Goal: Information Seeking & Learning: Learn about a topic

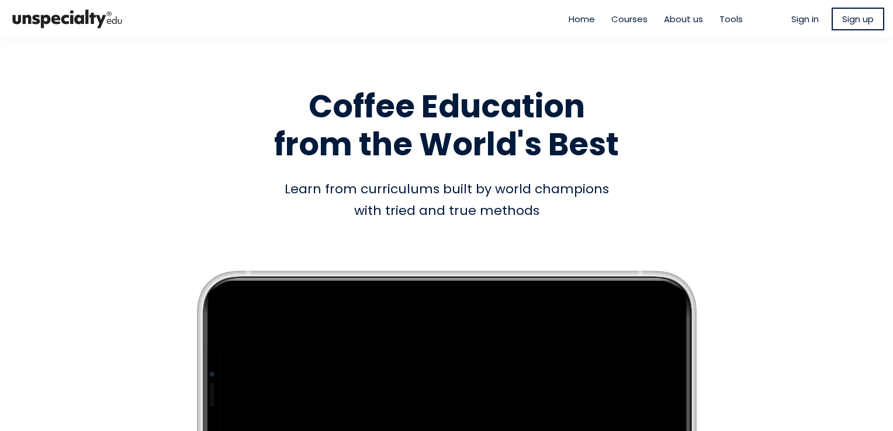
click at [802, 22] on span "Sign in" at bounding box center [804, 18] width 27 height 13
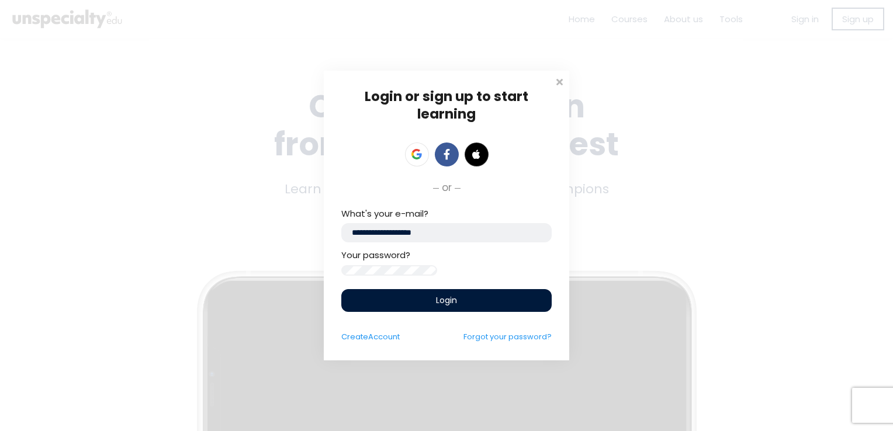
click at [447, 307] on span "Login" at bounding box center [446, 300] width 21 height 12
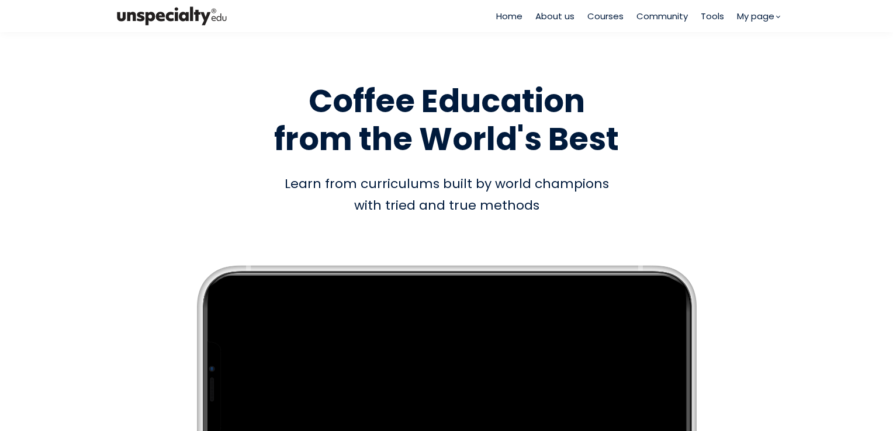
click at [594, 16] on span "Courses" at bounding box center [605, 15] width 36 height 13
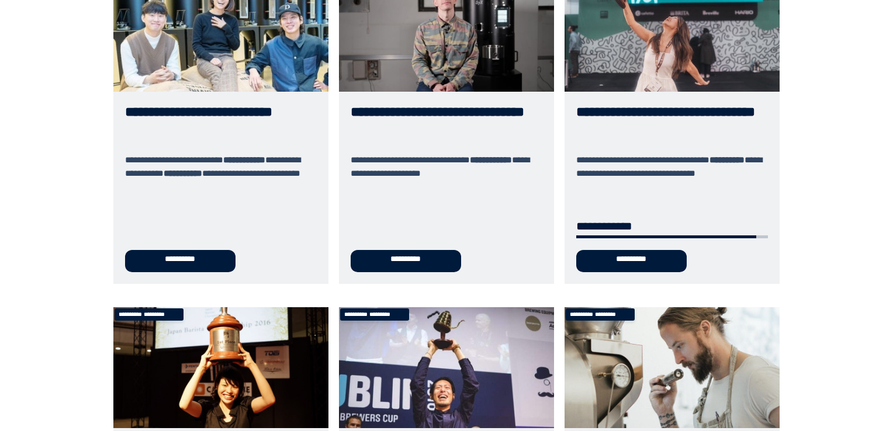
scroll to position [175, 0]
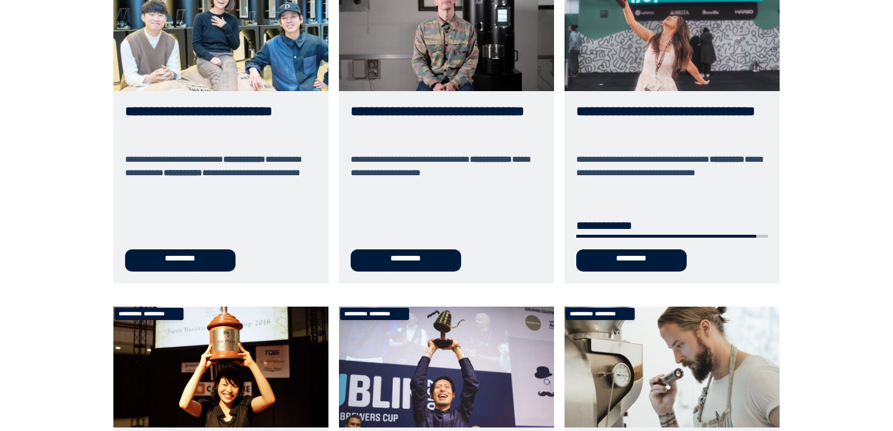
click at [623, 261] on link "**********" at bounding box center [671, 126] width 215 height 313
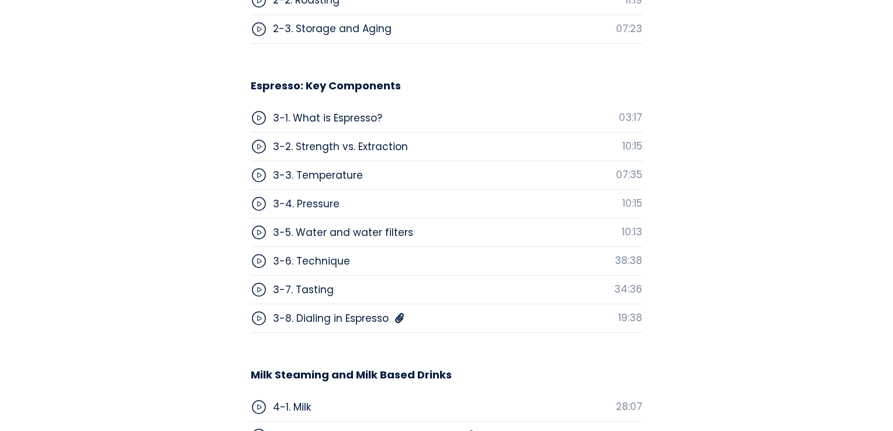
scroll to position [3213, 0]
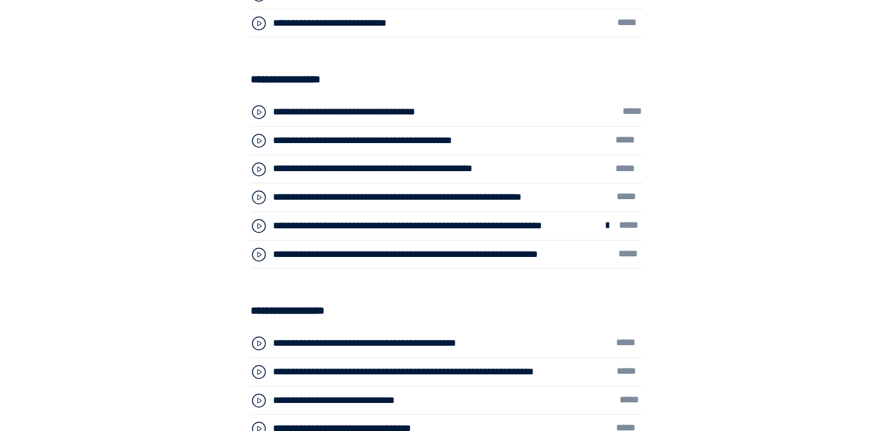
scroll to position [3213, 0]
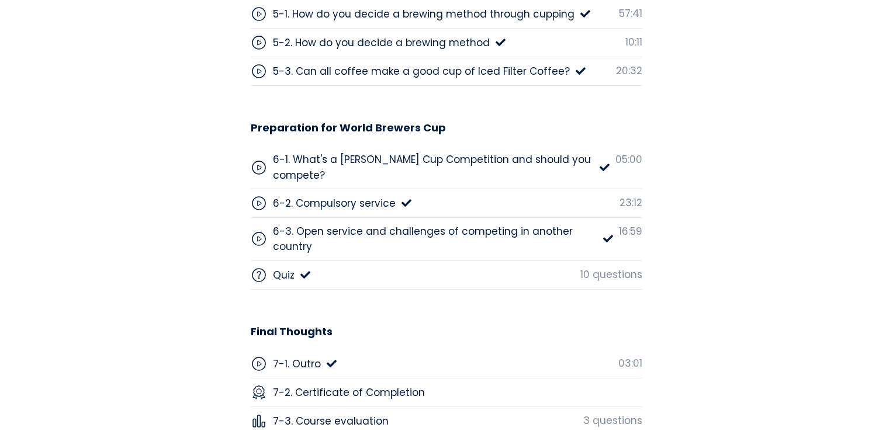
scroll to position [4090, 0]
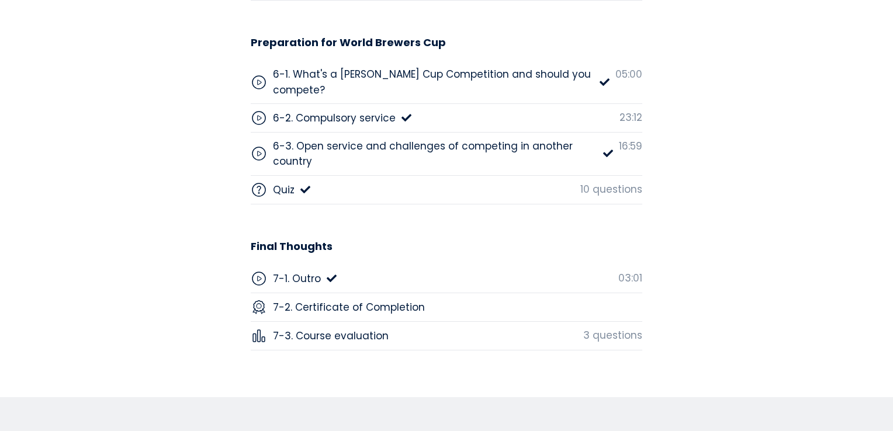
click at [379, 300] on div "7-2. Certificate of Completion" at bounding box center [349, 307] width 152 height 15
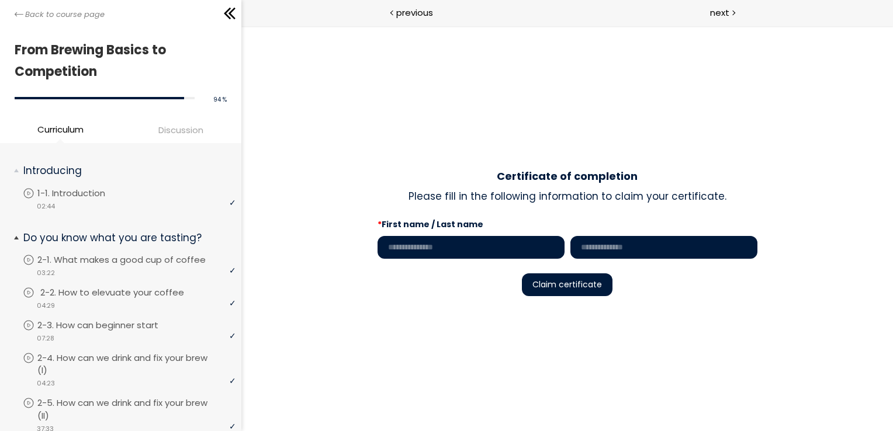
scroll to position [292, 0]
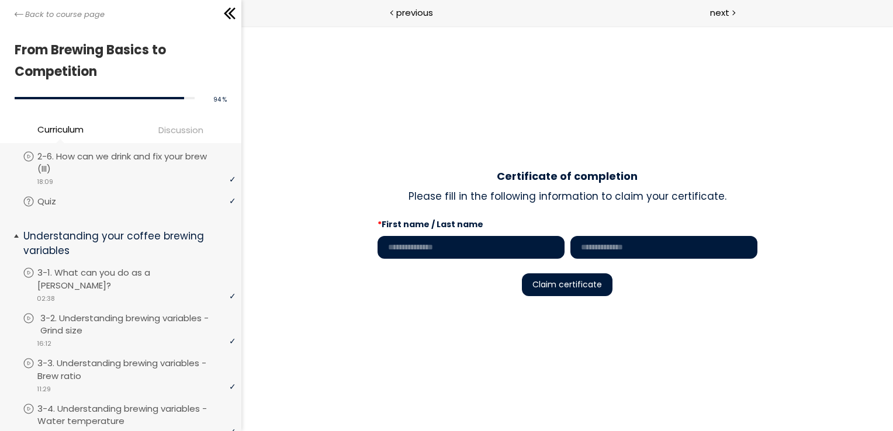
click at [113, 312] on p "3-2. Understanding brewing variables - Grind size" at bounding box center [139, 325] width 198 height 26
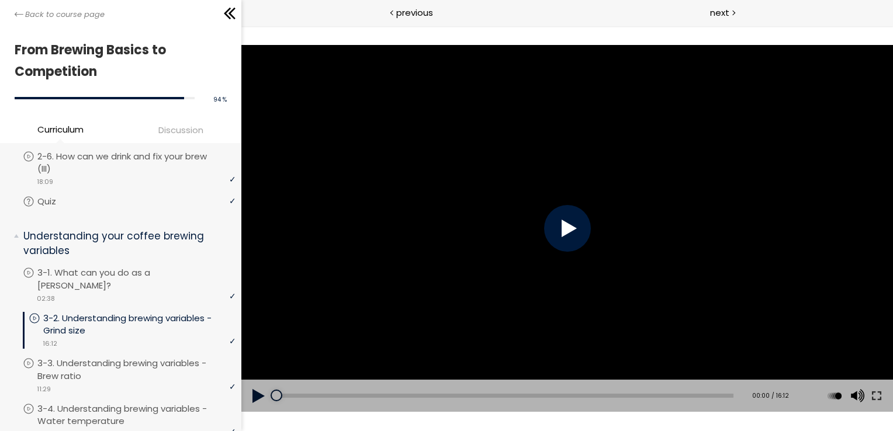
click at [578, 237] on div at bounding box center [566, 228] width 47 height 47
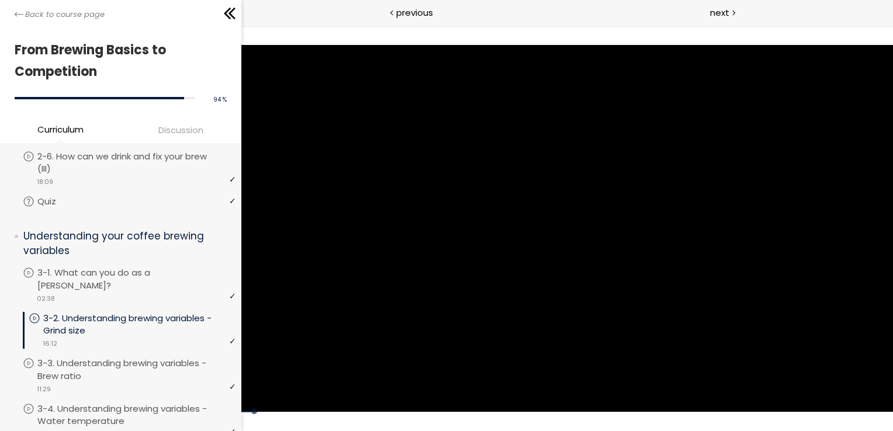
click at [573, 225] on div at bounding box center [566, 228] width 651 height 366
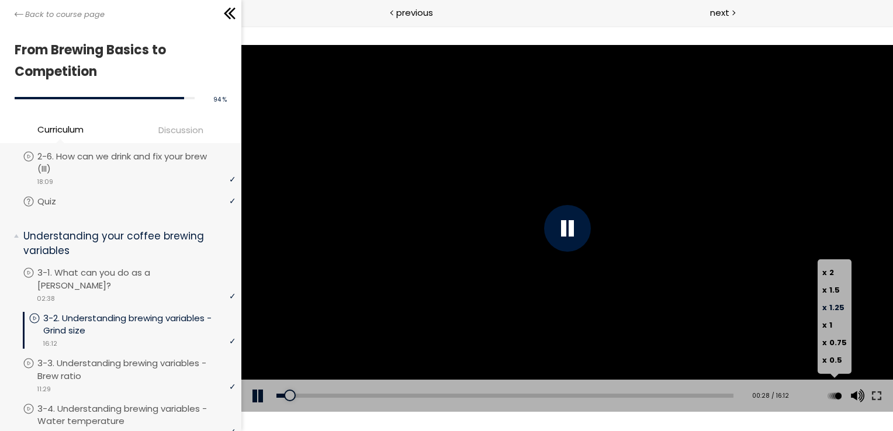
click at [835, 308] on span "1.25" at bounding box center [835, 307] width 15 height 11
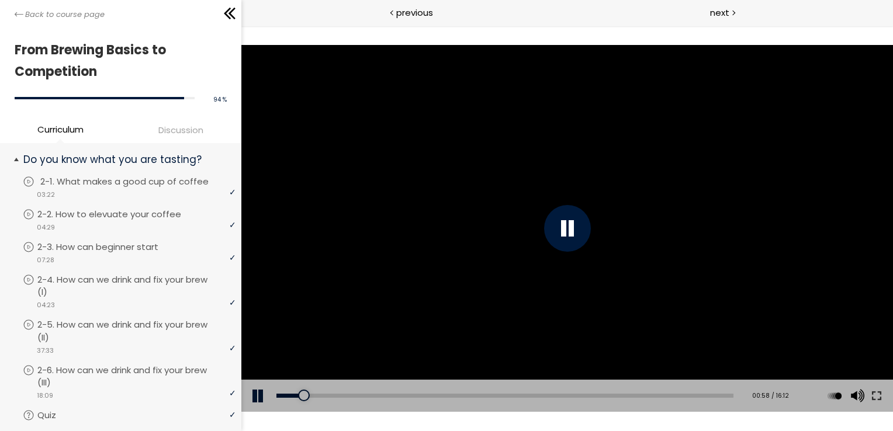
scroll to position [58, 0]
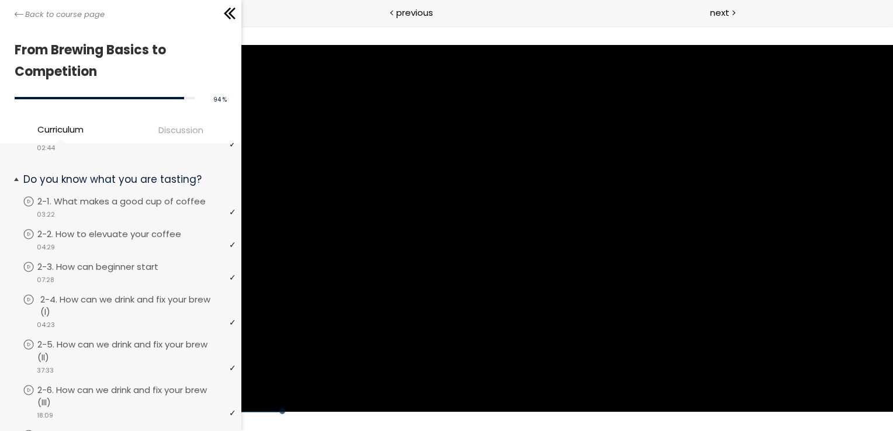
click at [111, 299] on p "2-4. How can we drink and fix your brew (I)" at bounding box center [139, 306] width 198 height 26
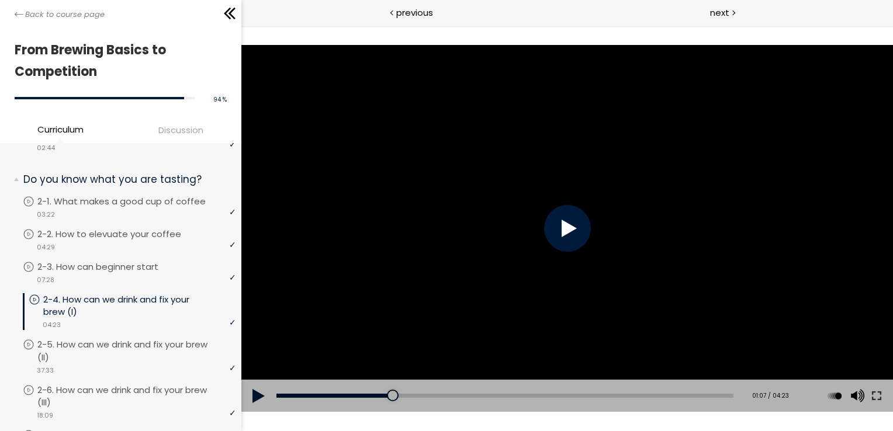
click at [570, 220] on div at bounding box center [566, 228] width 47 height 47
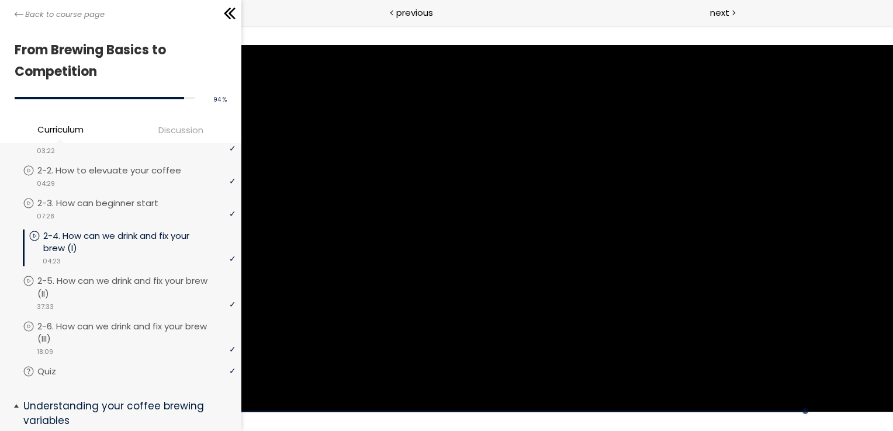
scroll to position [117, 0]
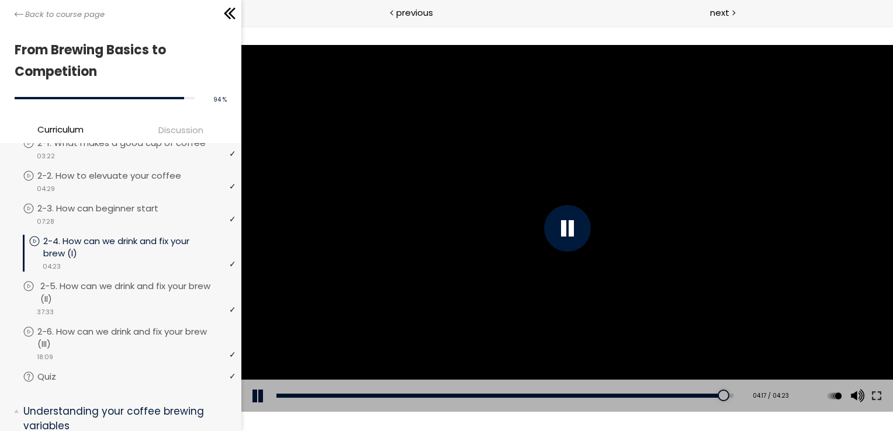
click at [134, 293] on p "2-5. How can we drink and fix your brew (II)" at bounding box center [139, 293] width 198 height 26
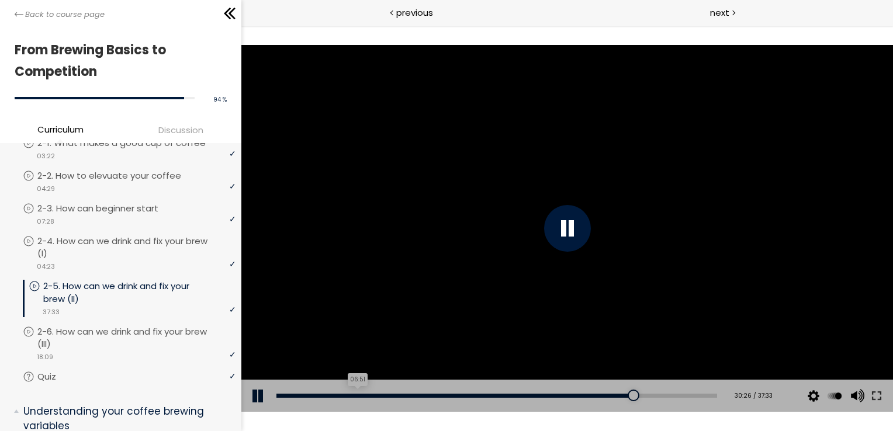
click at [355, 397] on div "06:51" at bounding box center [496, 396] width 441 height 4
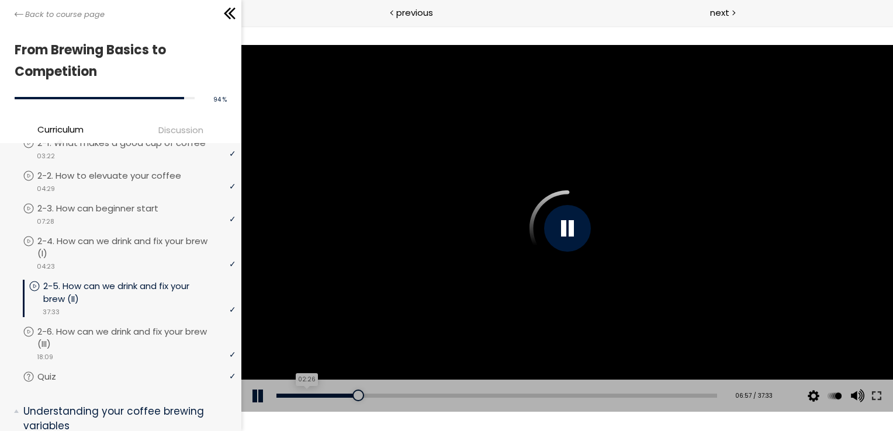
click at [304, 395] on div "02:26" at bounding box center [496, 396] width 441 height 4
